Goal: Information Seeking & Learning: Learn about a topic

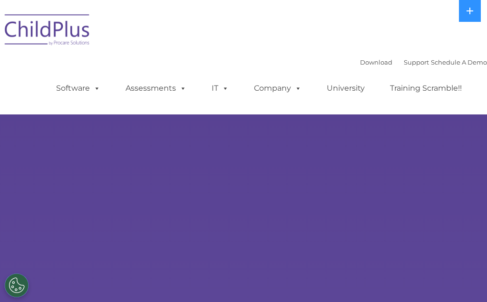
select select "MEDIUM"
click at [234, 87] on link "IT" at bounding box center [220, 88] width 36 height 19
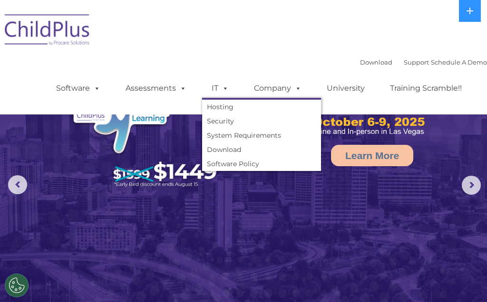
click at [234, 124] on link "Security" at bounding box center [261, 121] width 119 height 14
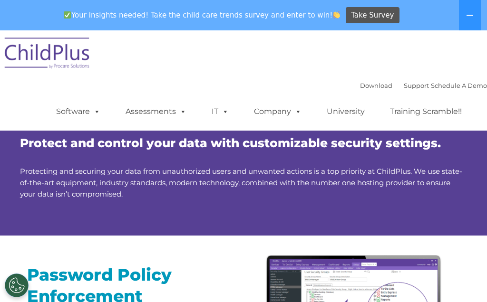
click at [286, 113] on link "Company" at bounding box center [277, 111] width 67 height 19
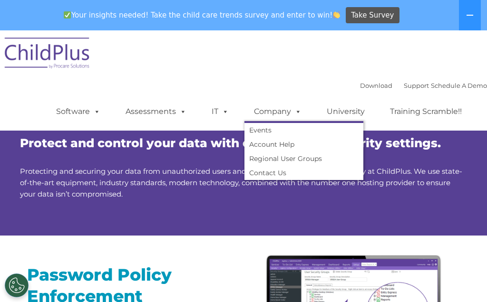
click at [70, 108] on link "Software" at bounding box center [78, 111] width 63 height 19
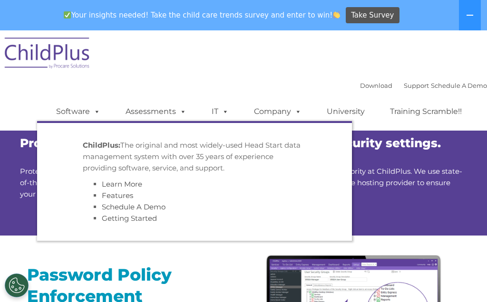
click at [165, 112] on link "Assessments" at bounding box center [156, 111] width 80 height 19
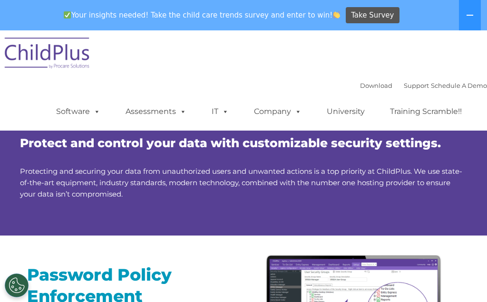
click at [266, 15] on span "Your insights needed! Take the child care trends survey and enter to win!" at bounding box center [201, 15] width 285 height 19
click at [40, 59] on img at bounding box center [47, 55] width 95 height 48
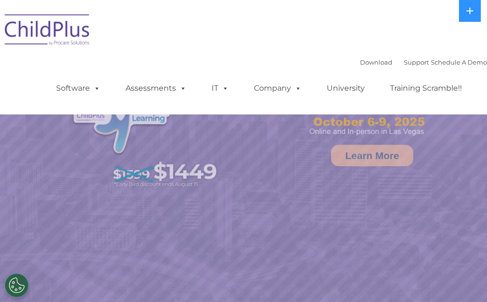
select select "MEDIUM"
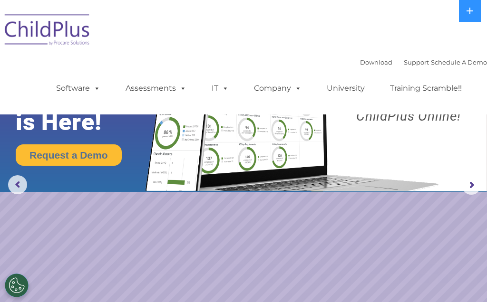
click at [467, 9] on icon at bounding box center [470, 11] width 8 height 8
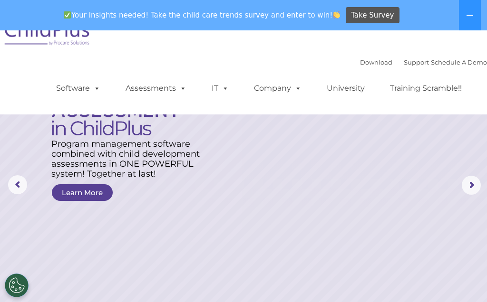
click at [403, 65] on link "Support" at bounding box center [415, 62] width 25 height 8
click at [360, 66] on link "Download" at bounding box center [376, 62] width 32 height 8
